Goal: Task Accomplishment & Management: Manage account settings

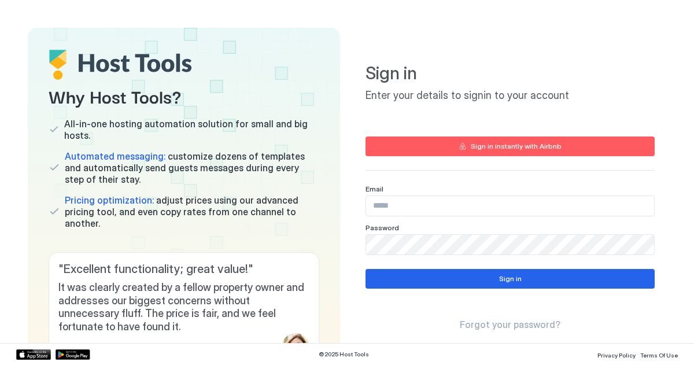
type input "**********"
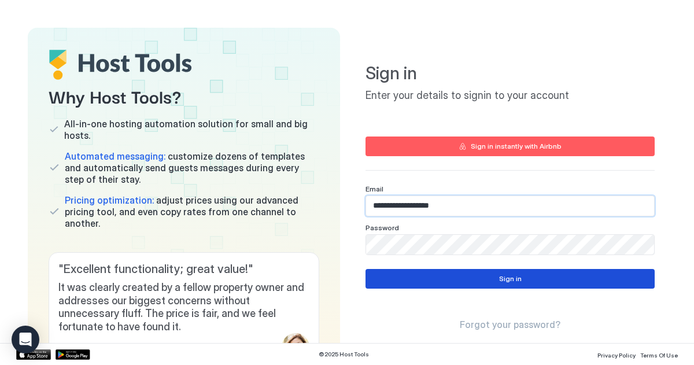
click at [507, 280] on div "Sign in" at bounding box center [510, 279] width 23 height 10
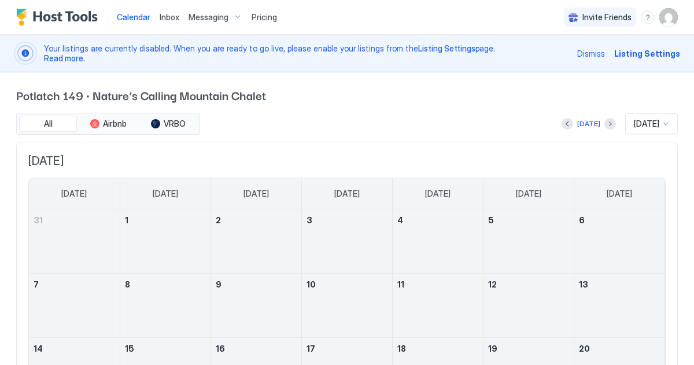
click at [660, 56] on span "Listing Settings" at bounding box center [647, 53] width 66 height 12
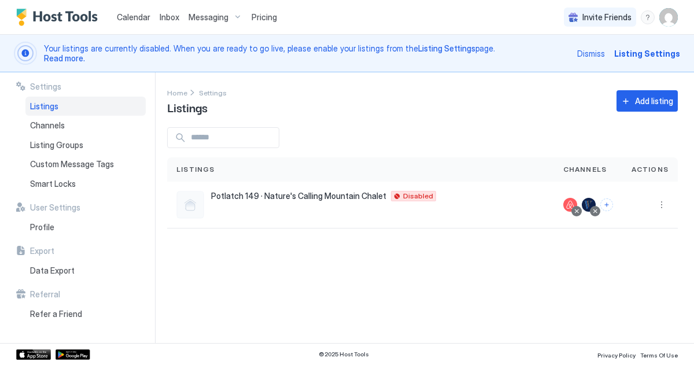
click at [670, 14] on img "User profile" at bounding box center [668, 17] width 19 height 19
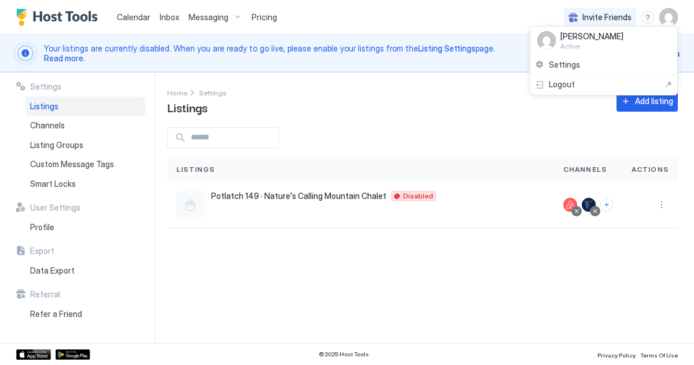
click at [141, 19] on div at bounding box center [347, 182] width 694 height 365
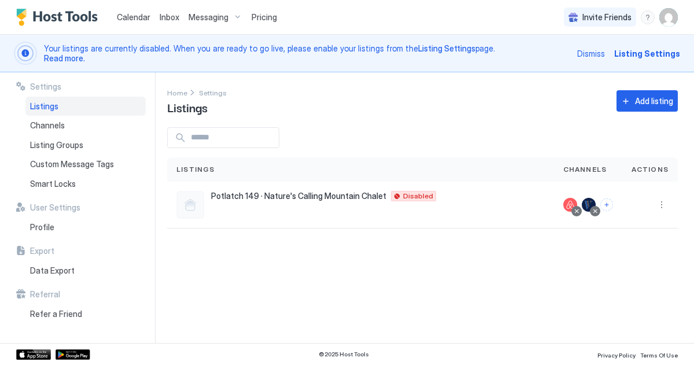
click at [268, 17] on span "Pricing" at bounding box center [264, 17] width 25 height 10
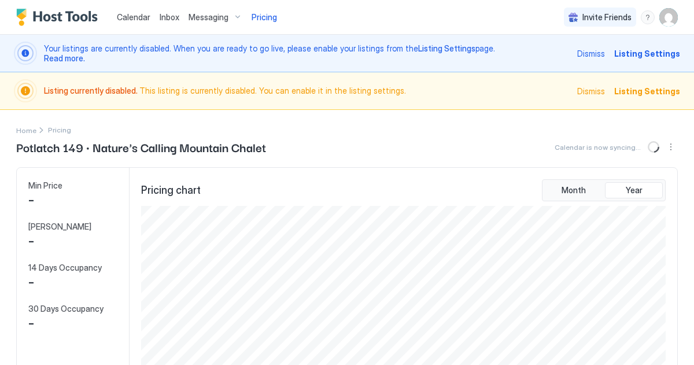
scroll to position [176, 527]
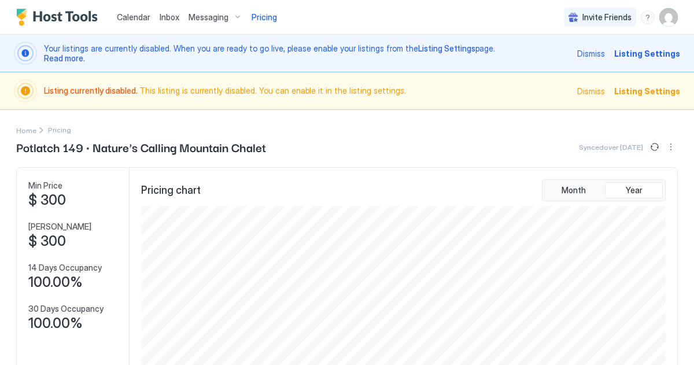
click at [596, 51] on span "Dismiss" at bounding box center [591, 53] width 28 height 12
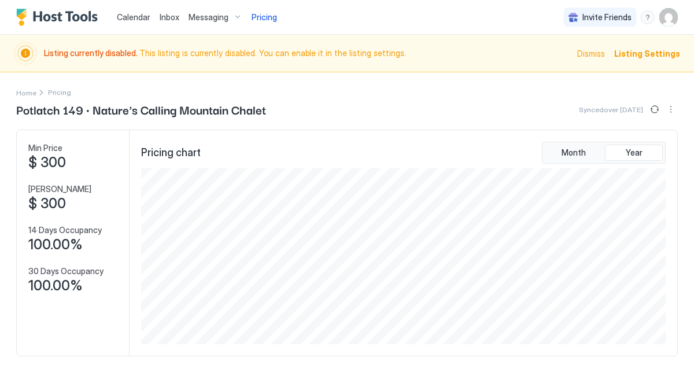
click at [596, 51] on span "Dismiss" at bounding box center [591, 53] width 28 height 12
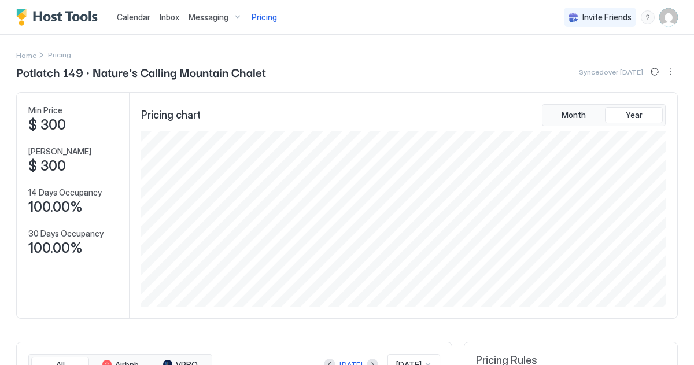
click at [672, 17] on img "User profile" at bounding box center [668, 17] width 19 height 19
click at [558, 61] on span "Settings" at bounding box center [564, 65] width 31 height 10
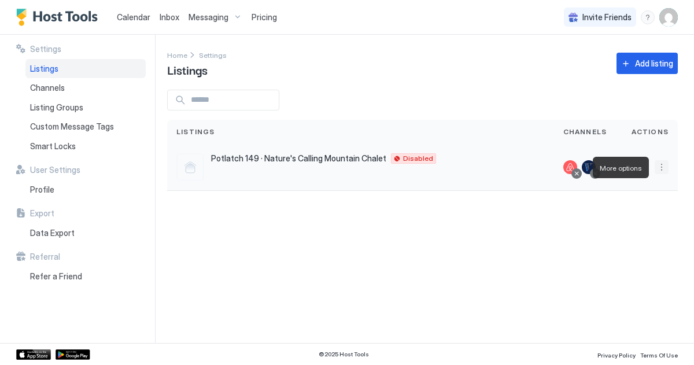
click at [659, 171] on button "More options" at bounding box center [662, 167] width 14 height 14
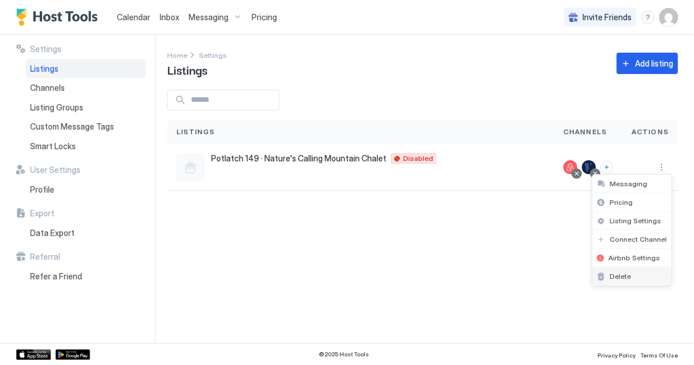
click at [616, 279] on span "Delete" at bounding box center [620, 276] width 21 height 9
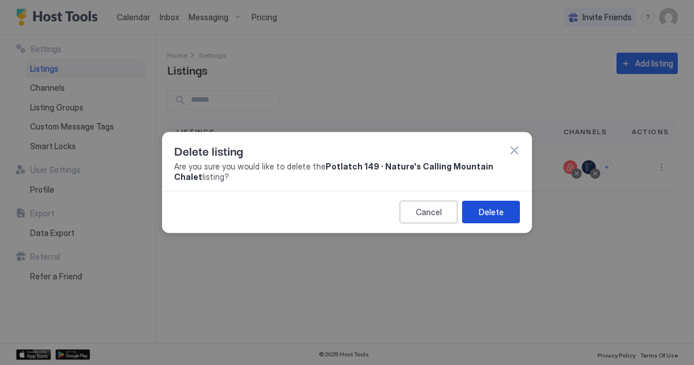
click at [495, 211] on div "Delete" at bounding box center [491, 212] width 25 height 12
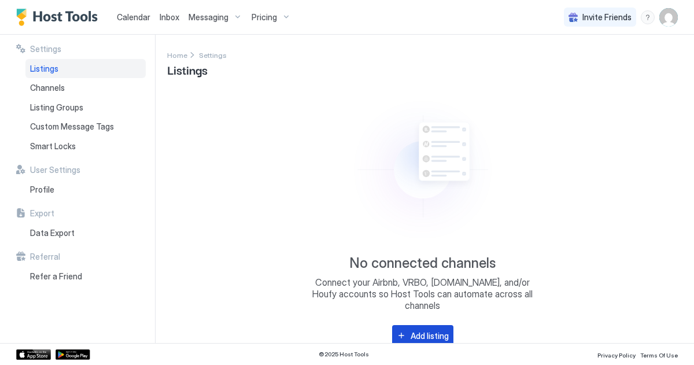
click at [415, 330] on div "Add listing" at bounding box center [430, 336] width 38 height 12
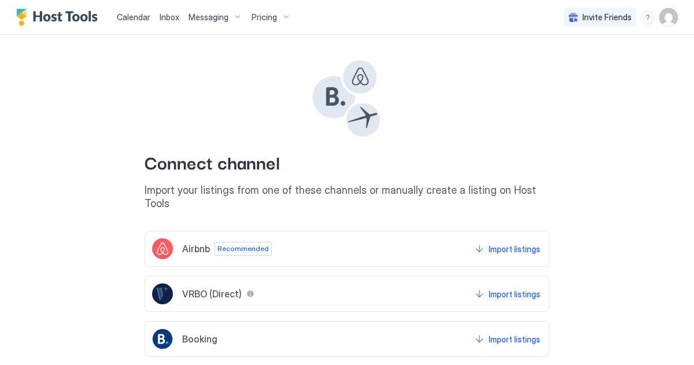
click at [237, 16] on div "Messaging" at bounding box center [215, 18] width 63 height 20
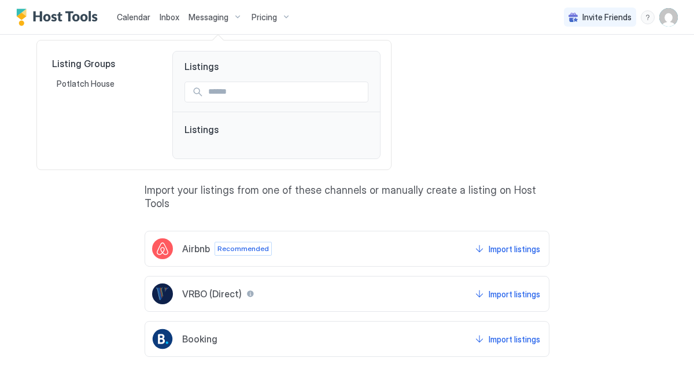
click at [20, 15] on div at bounding box center [347, 182] width 694 height 365
